Goal: Navigation & Orientation: Find specific page/section

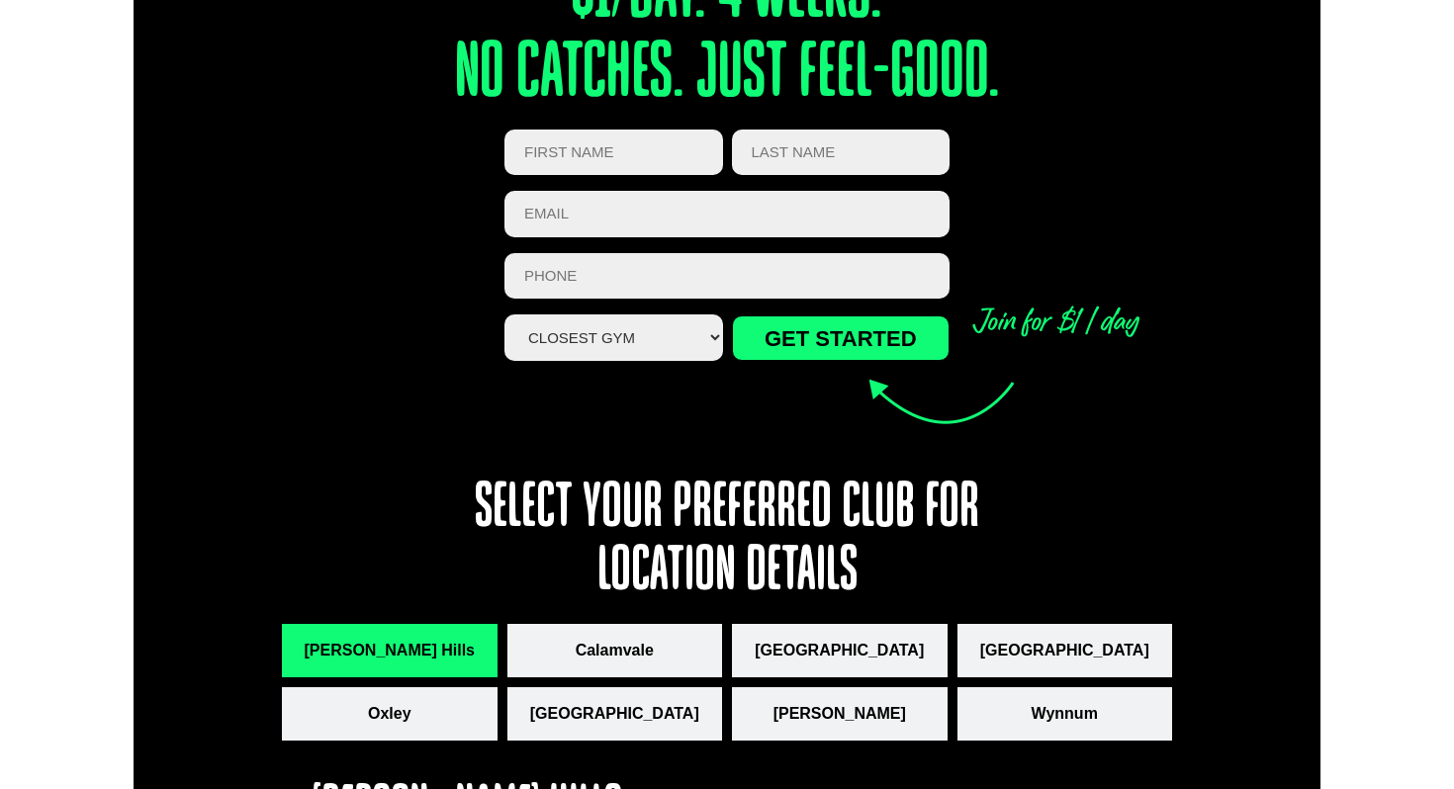
scroll to position [2295, 0]
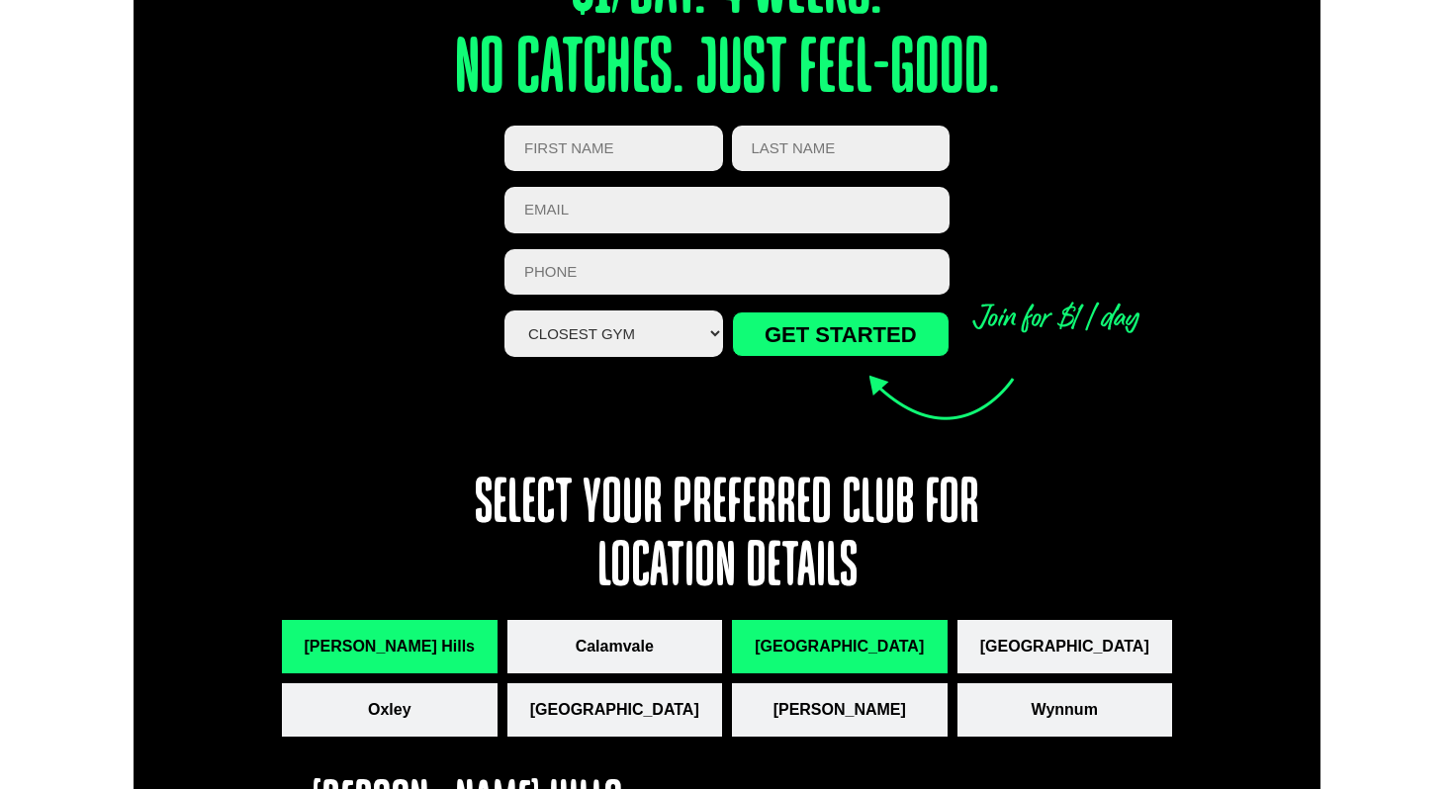
click at [800, 664] on button "[GEOGRAPHIC_DATA]" at bounding box center [840, 646] width 216 height 53
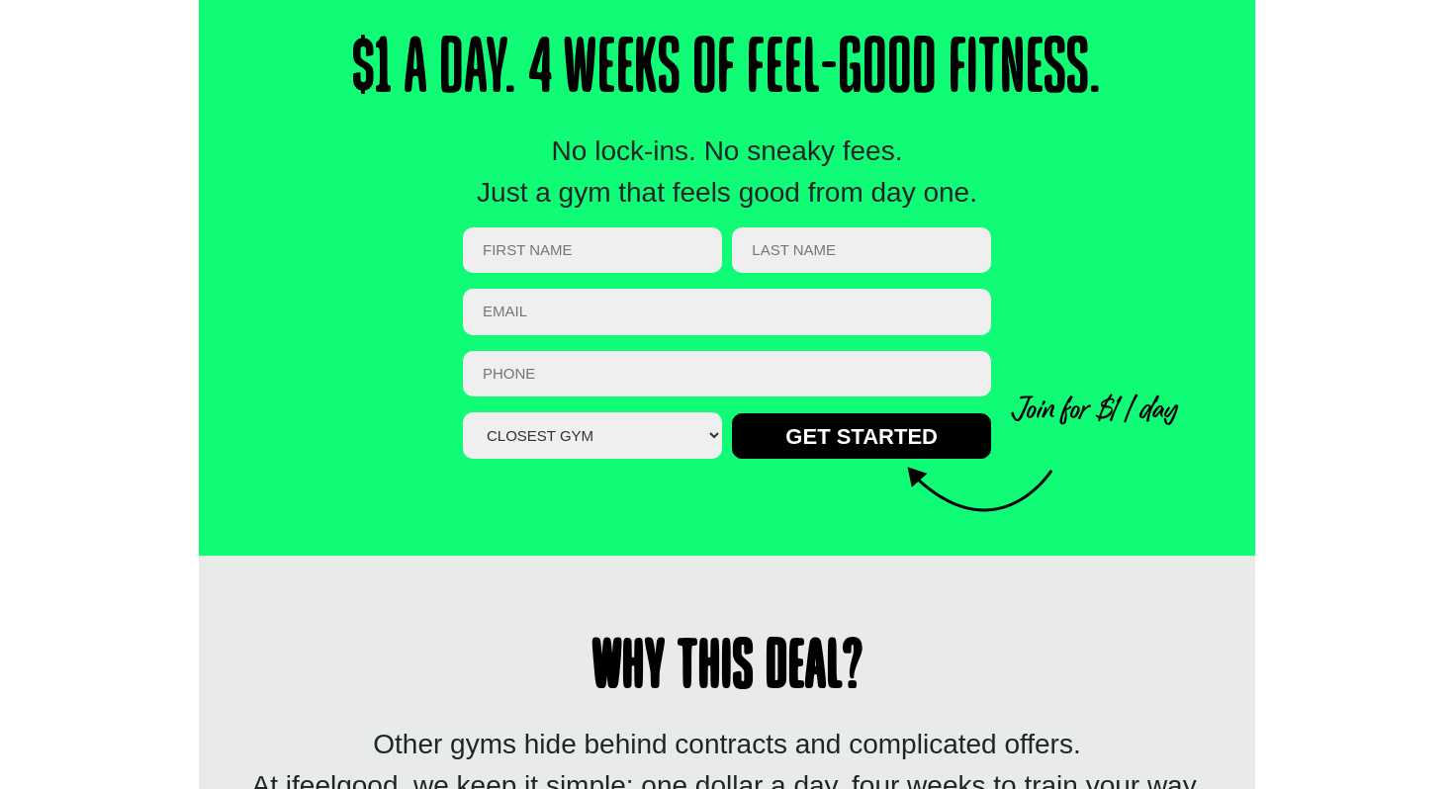
scroll to position [0, 0]
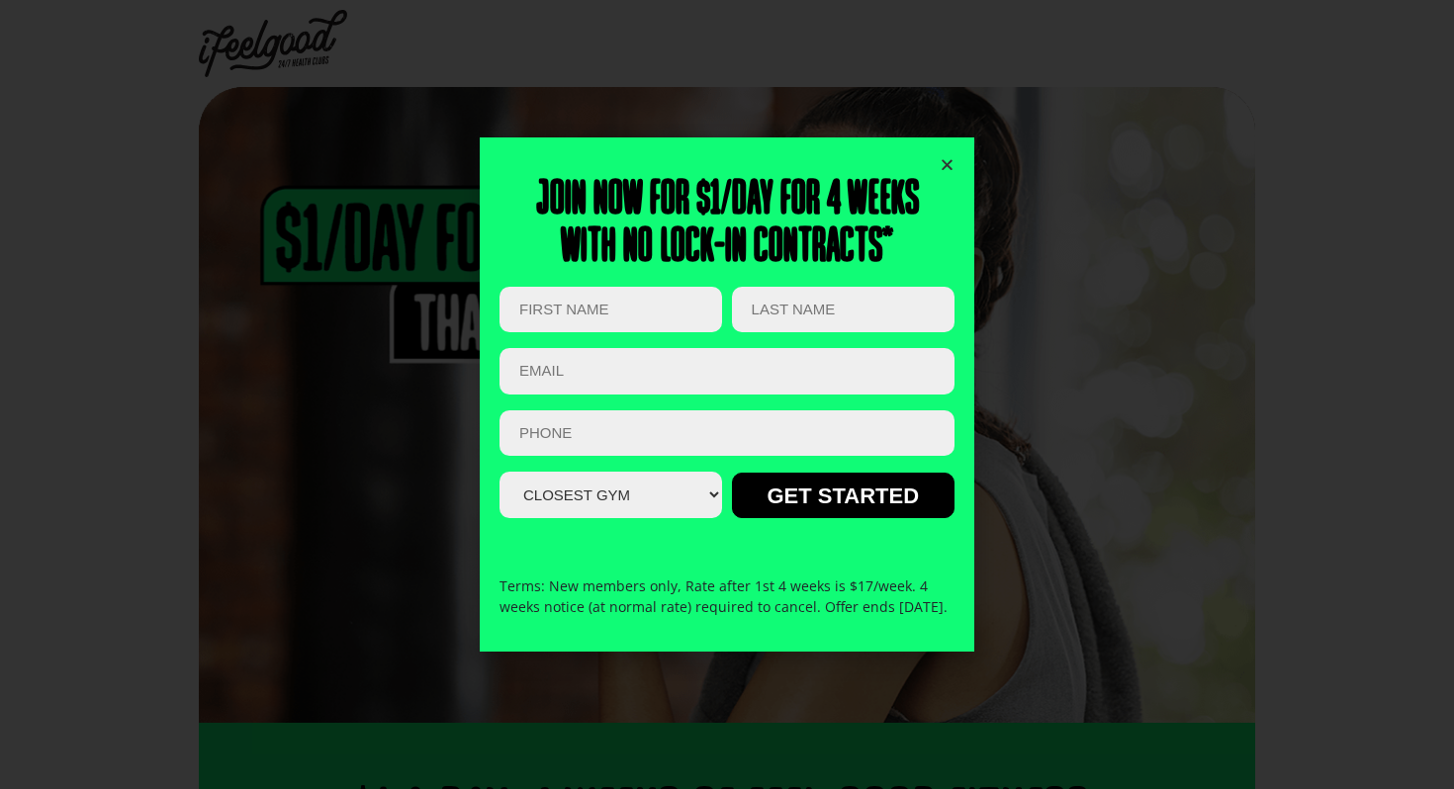
click at [305, 41] on div "Join now for $1/day for 4 weeks With no lock-in contracts* Email This field is …" at bounding box center [727, 394] width 1454 height 789
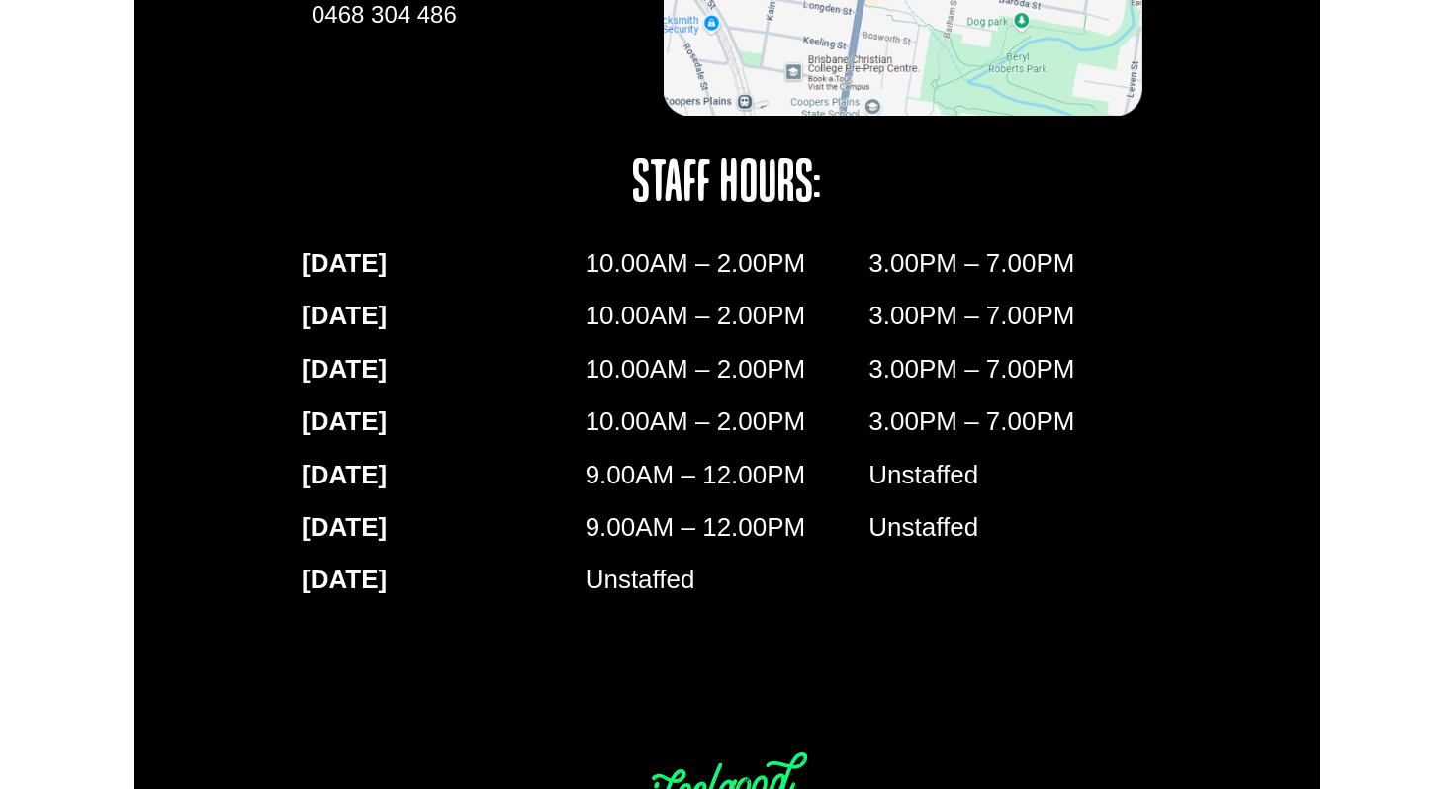
scroll to position [3490, 0]
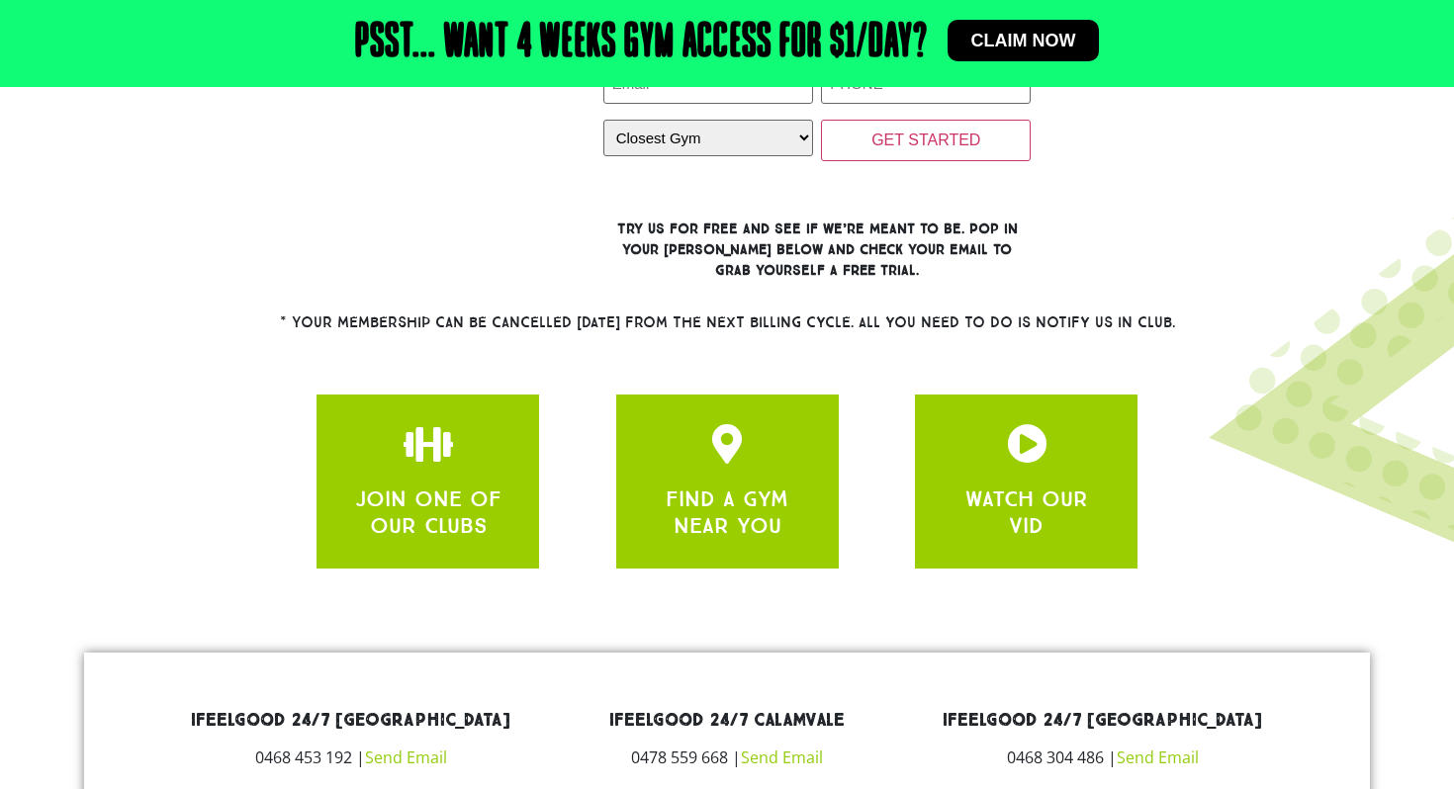
scroll to position [668, 0]
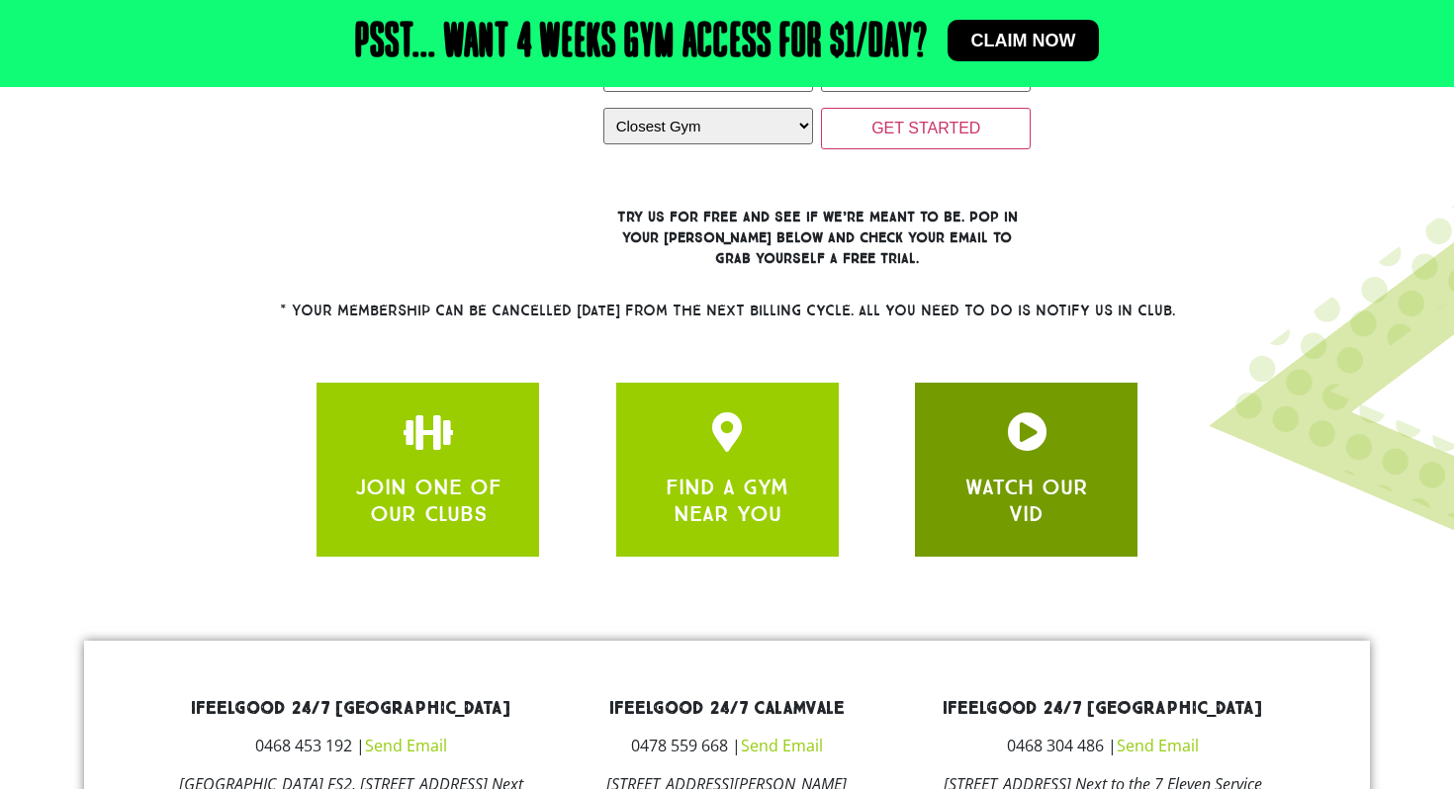
click at [1062, 492] on link "WATCH OUR VID" at bounding box center [1026, 500] width 123 height 52
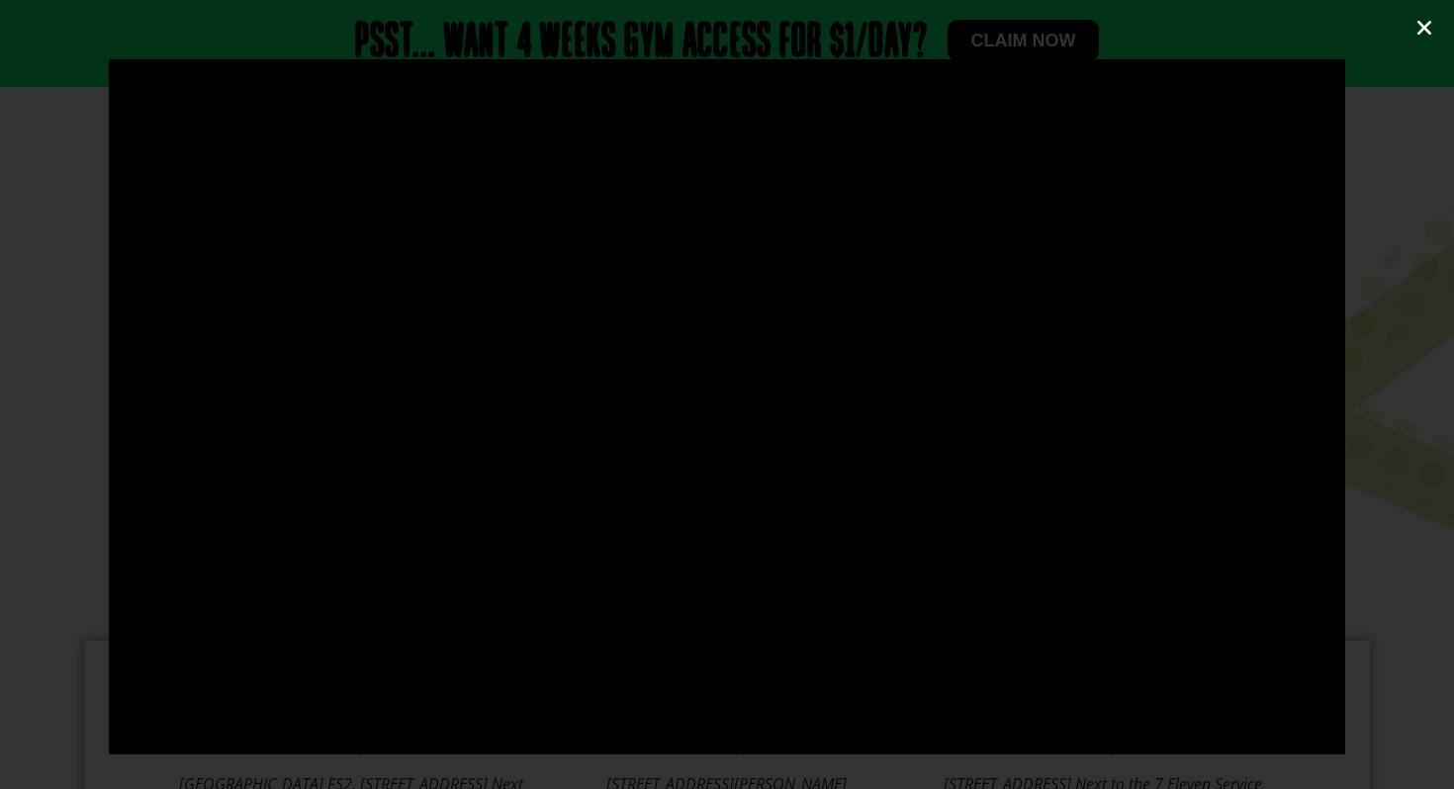
click at [1429, 29] on icon "Close (Esc)" at bounding box center [1424, 28] width 20 height 20
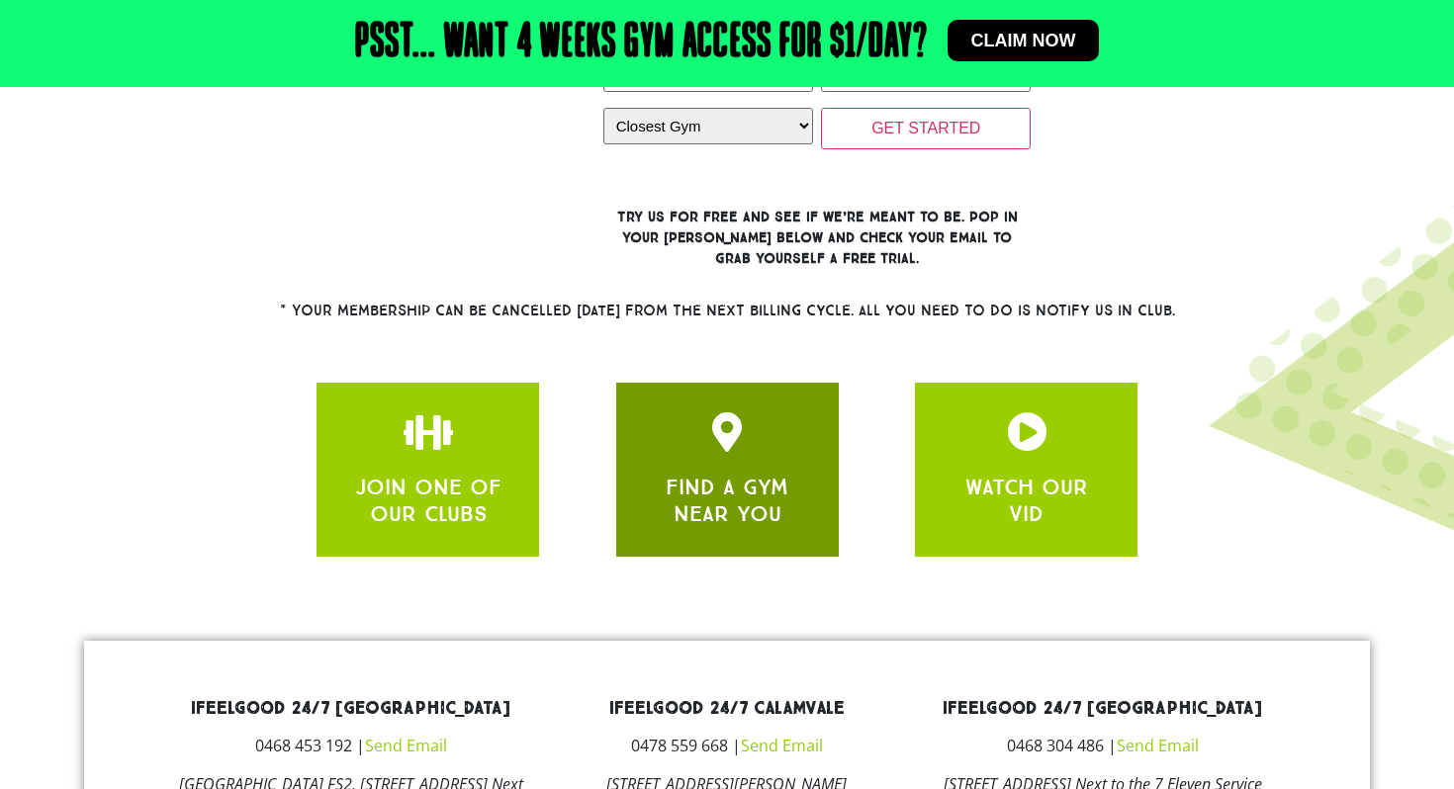
click at [706, 465] on div "FIND A GYM NEAR YOU" at bounding box center [727, 469] width 163 height 115
click at [742, 422] on icon "apbct__label_id__gravity_form" at bounding box center [727, 432] width 40 height 40
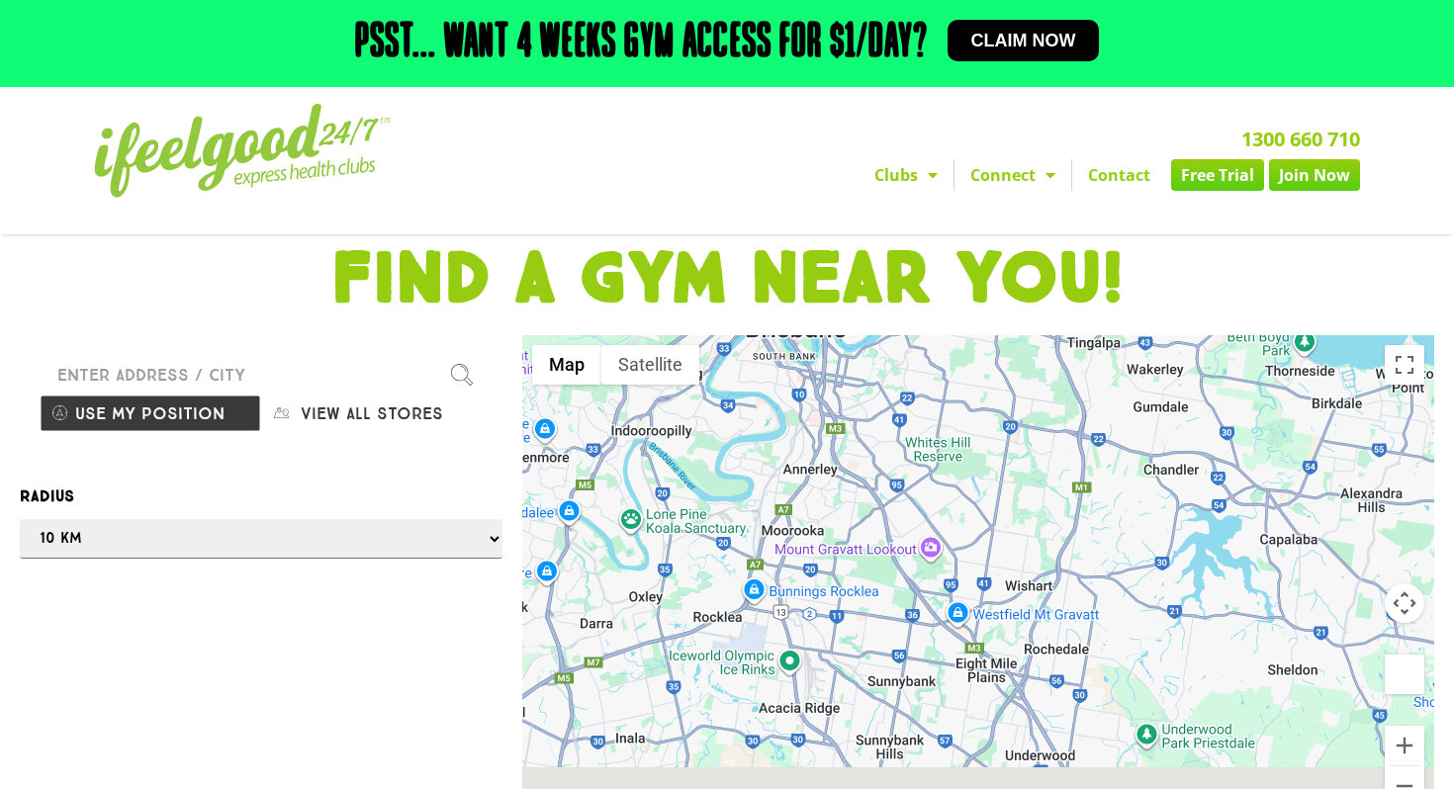
drag, startPoint x: 1048, startPoint y: 631, endPoint x: 1120, endPoint y: 459, distance: 186.6
click at [1120, 459] on div at bounding box center [978, 582] width 913 height 494
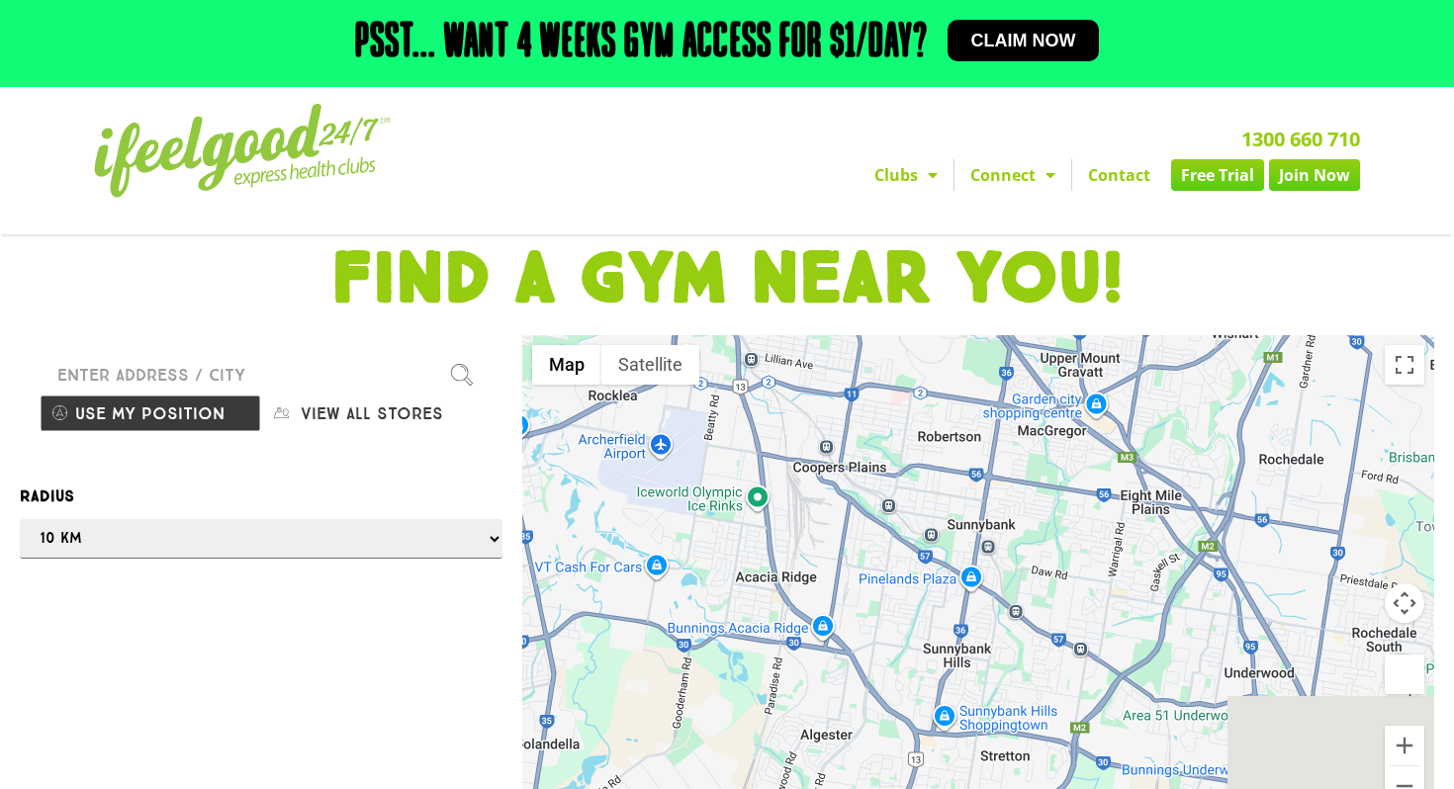
drag, startPoint x: 820, startPoint y: 556, endPoint x: 884, endPoint y: 406, distance: 162.6
click at [884, 406] on div at bounding box center [978, 582] width 913 height 494
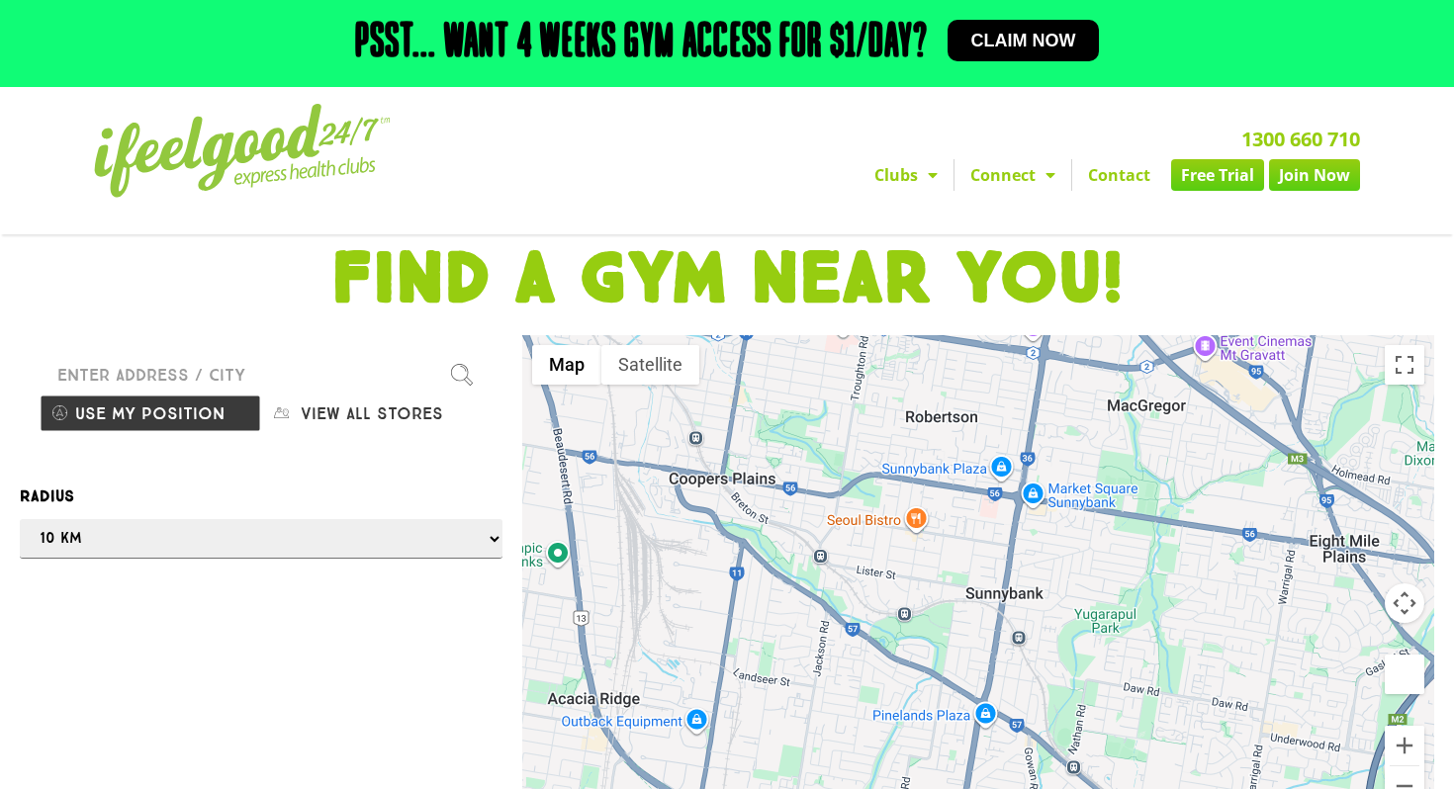
drag, startPoint x: 839, startPoint y: 539, endPoint x: 857, endPoint y: 515, distance: 30.3
click at [857, 515] on div at bounding box center [978, 582] width 913 height 494
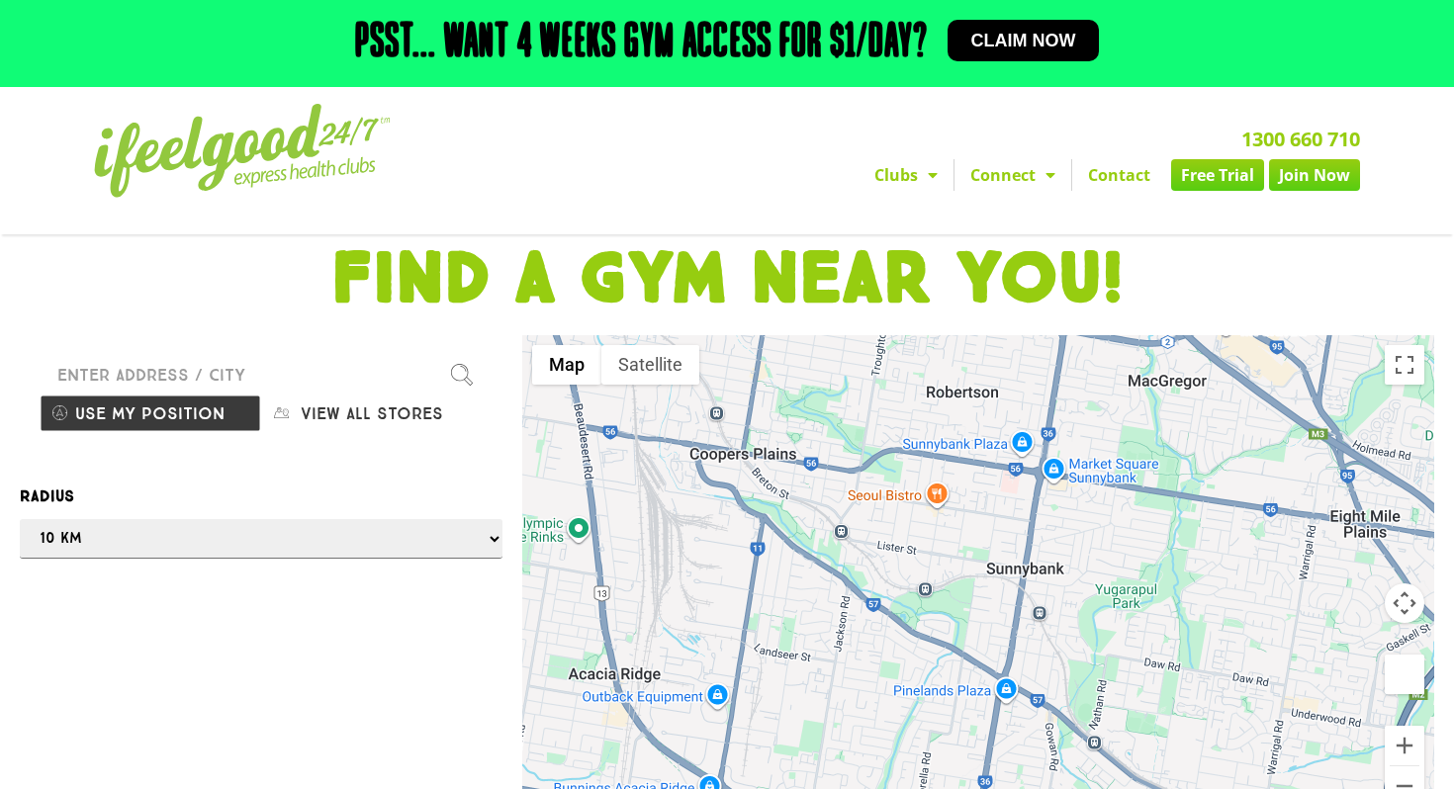
click at [259, 379] on input "Please enter a valid address" at bounding box center [261, 375] width 443 height 40
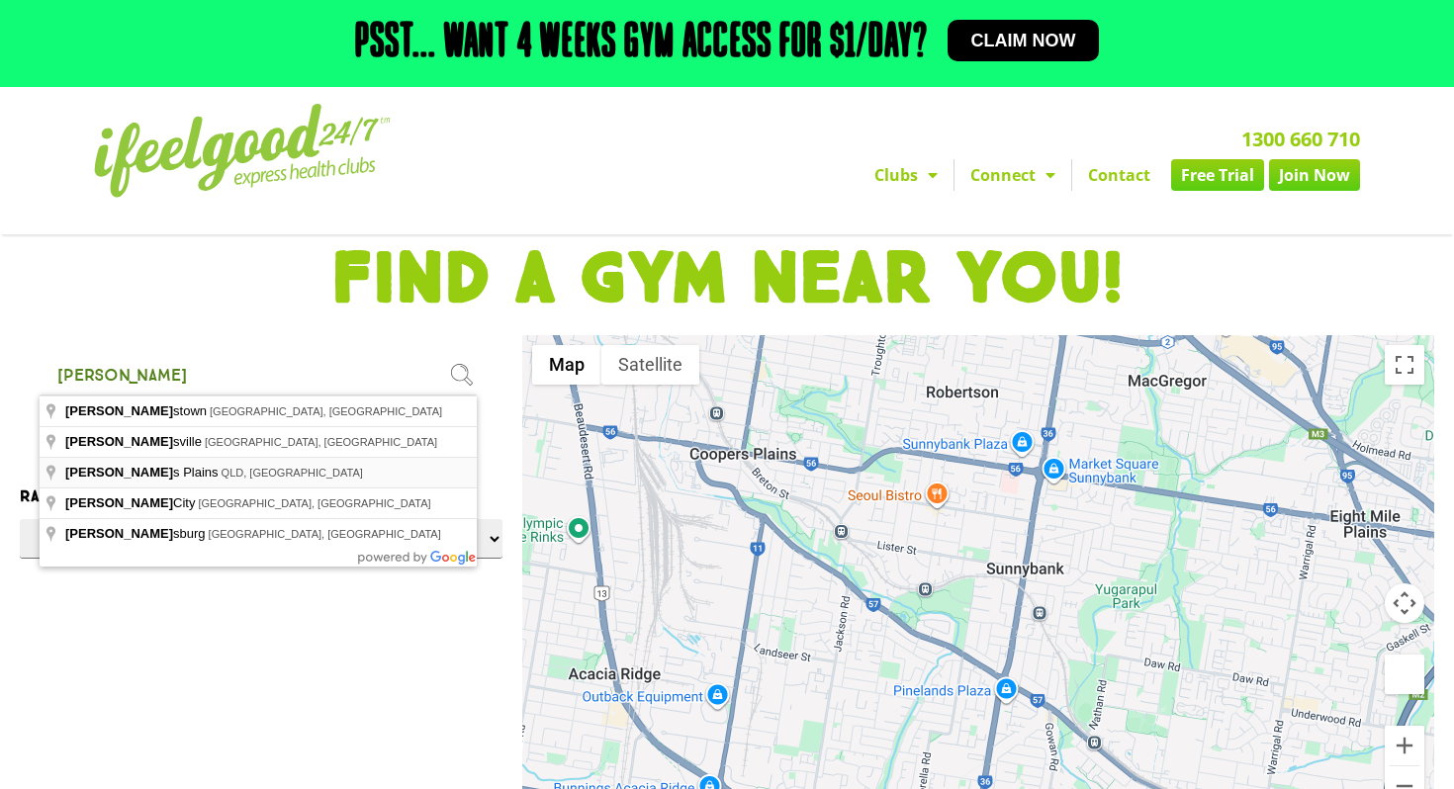
type input "Coopers Plains QLD, Australia"
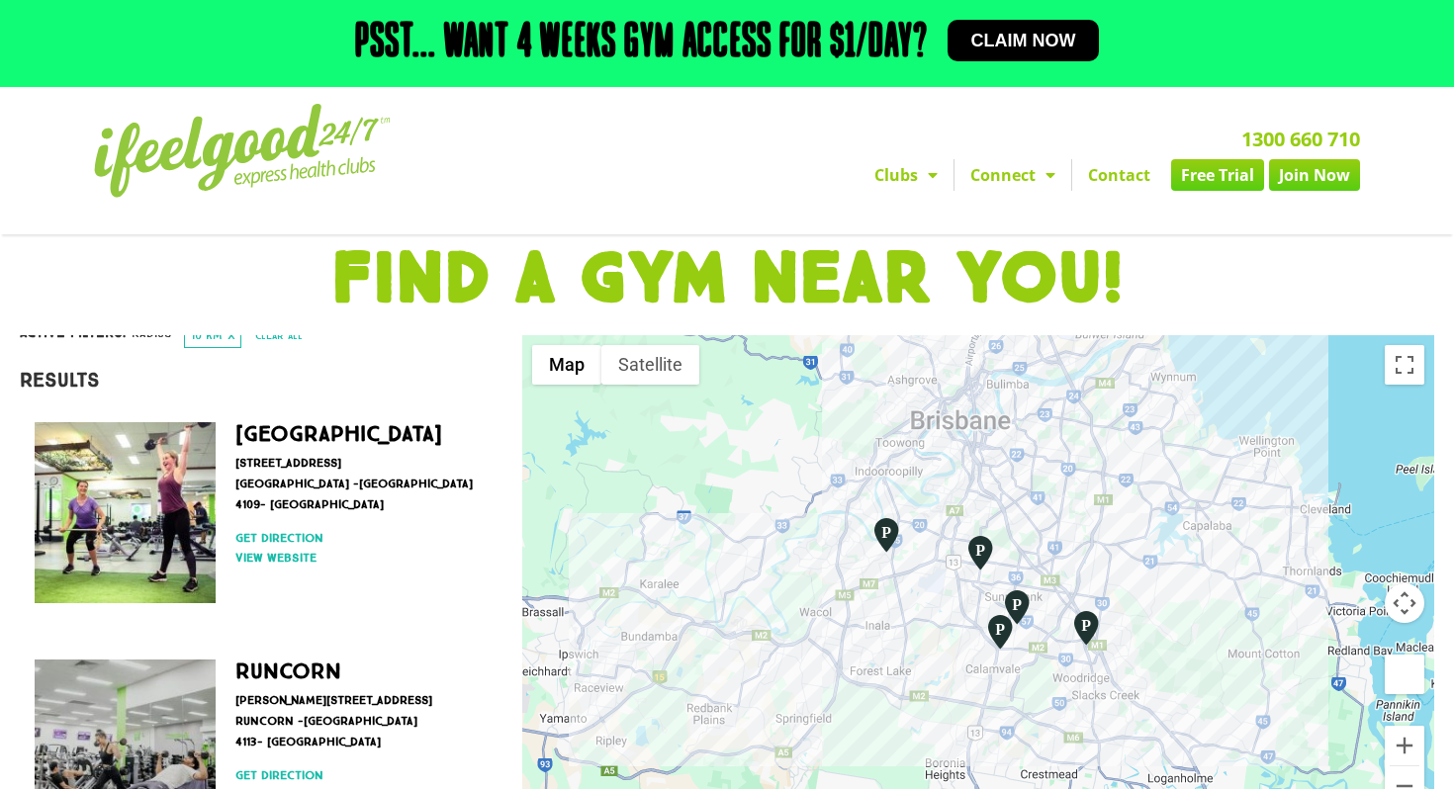
scroll to position [270, 0]
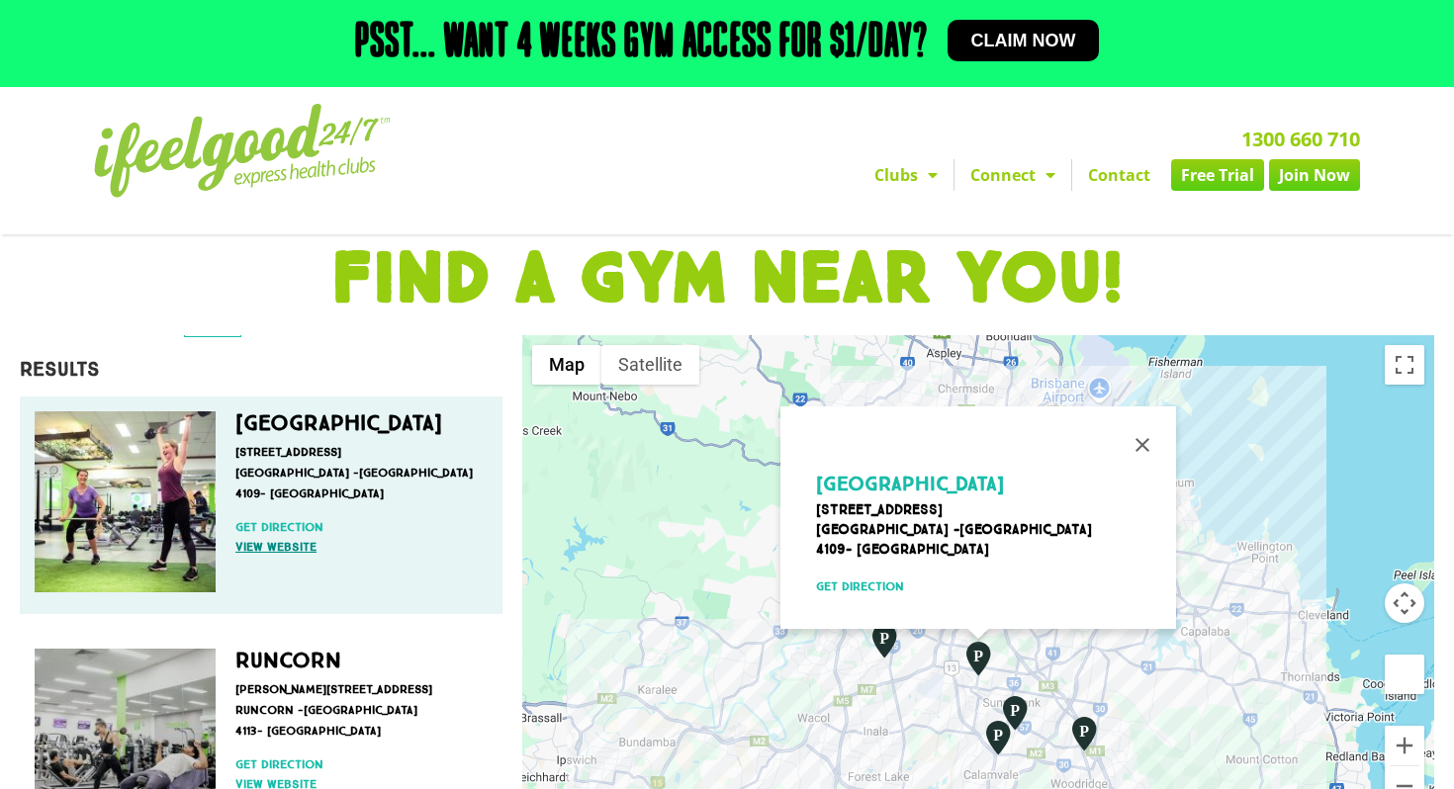
click at [286, 460] on p "Orange Grove Road 135 Coopers Plains -Brisbane City 4109- Australia" at bounding box center [356, 473] width 242 height 62
click at [296, 548] on link "View website" at bounding box center [356, 547] width 242 height 18
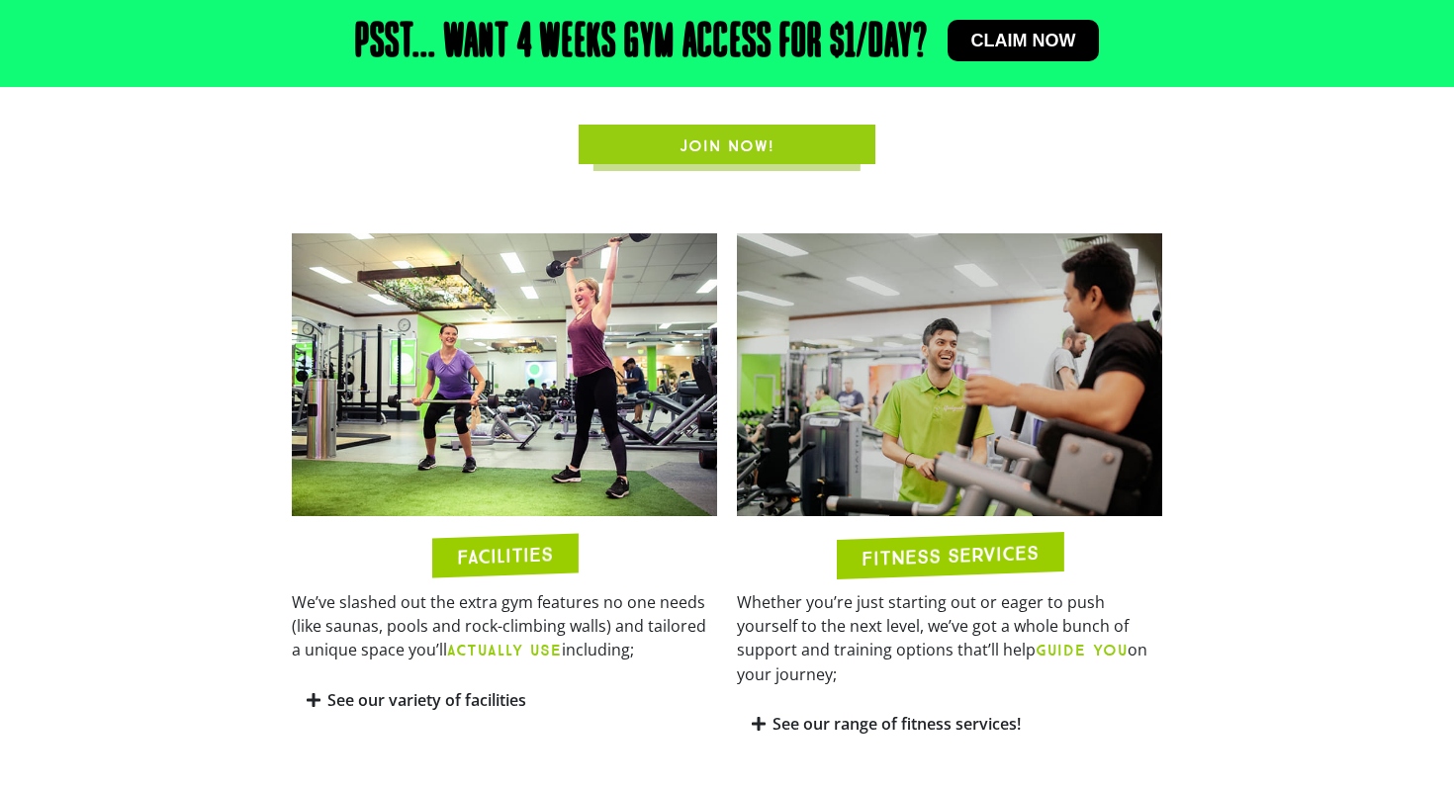
scroll to position [920, 0]
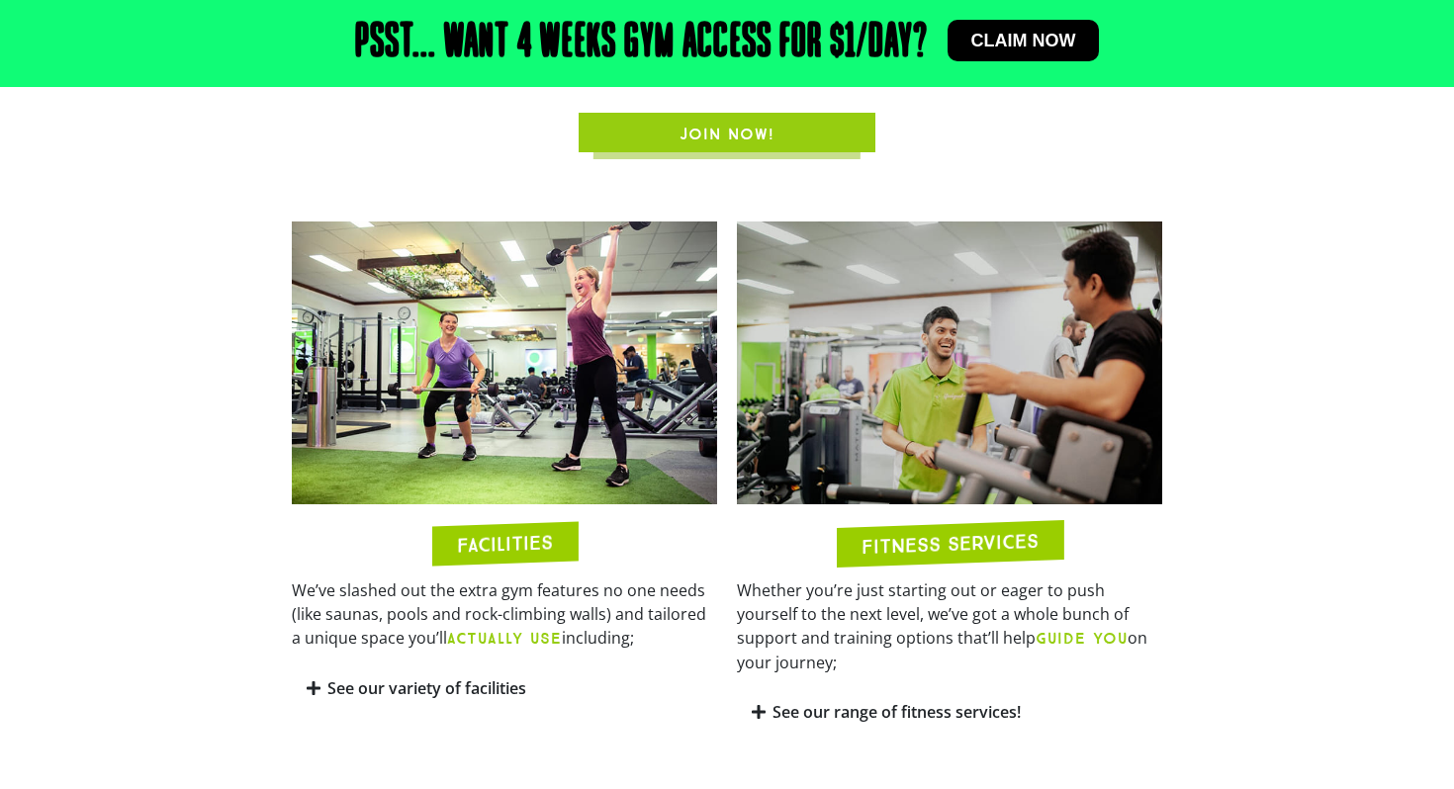
click at [337, 677] on link "See our variety of facilities" at bounding box center [426, 688] width 199 height 22
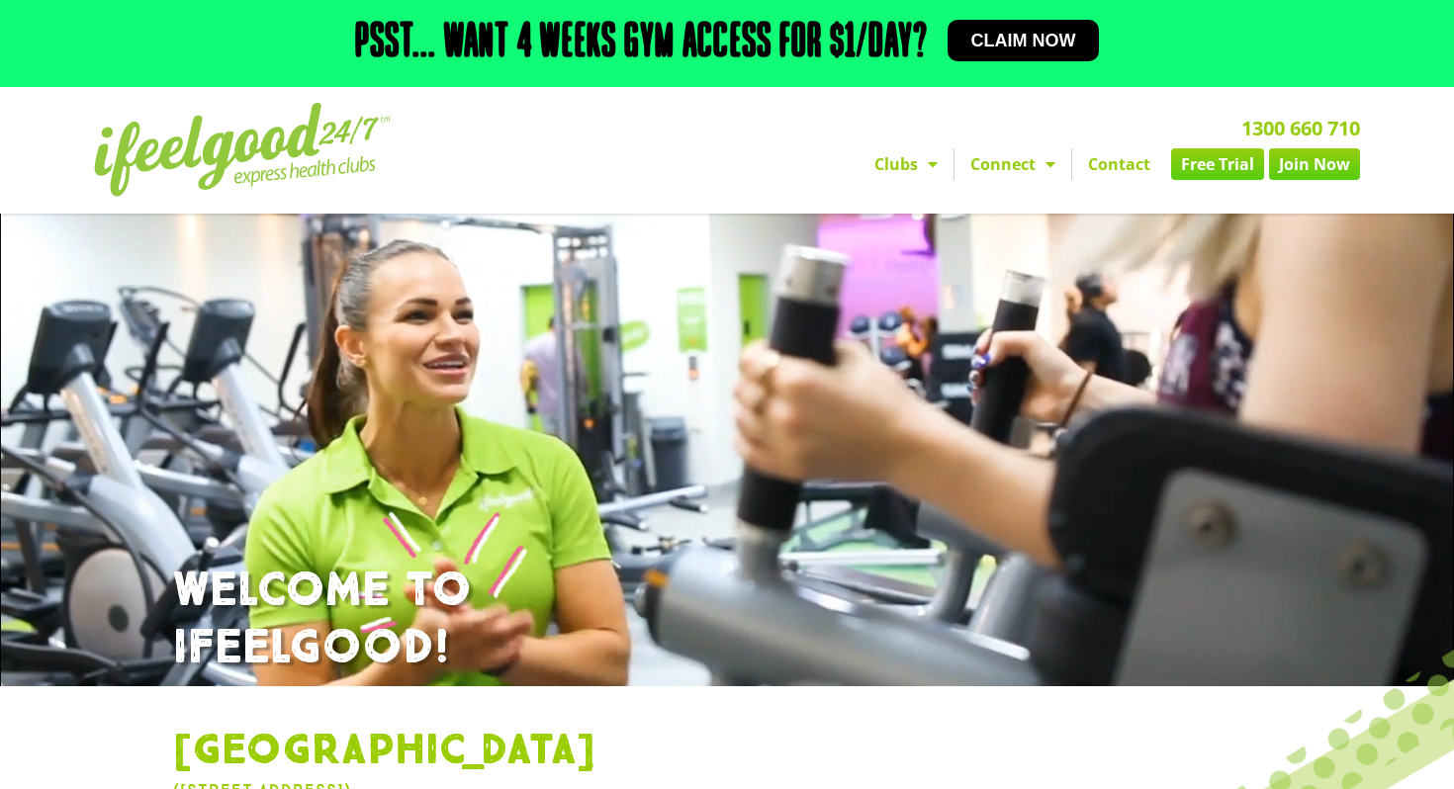
scroll to position [0, 0]
